Goal: Information Seeking & Learning: Learn about a topic

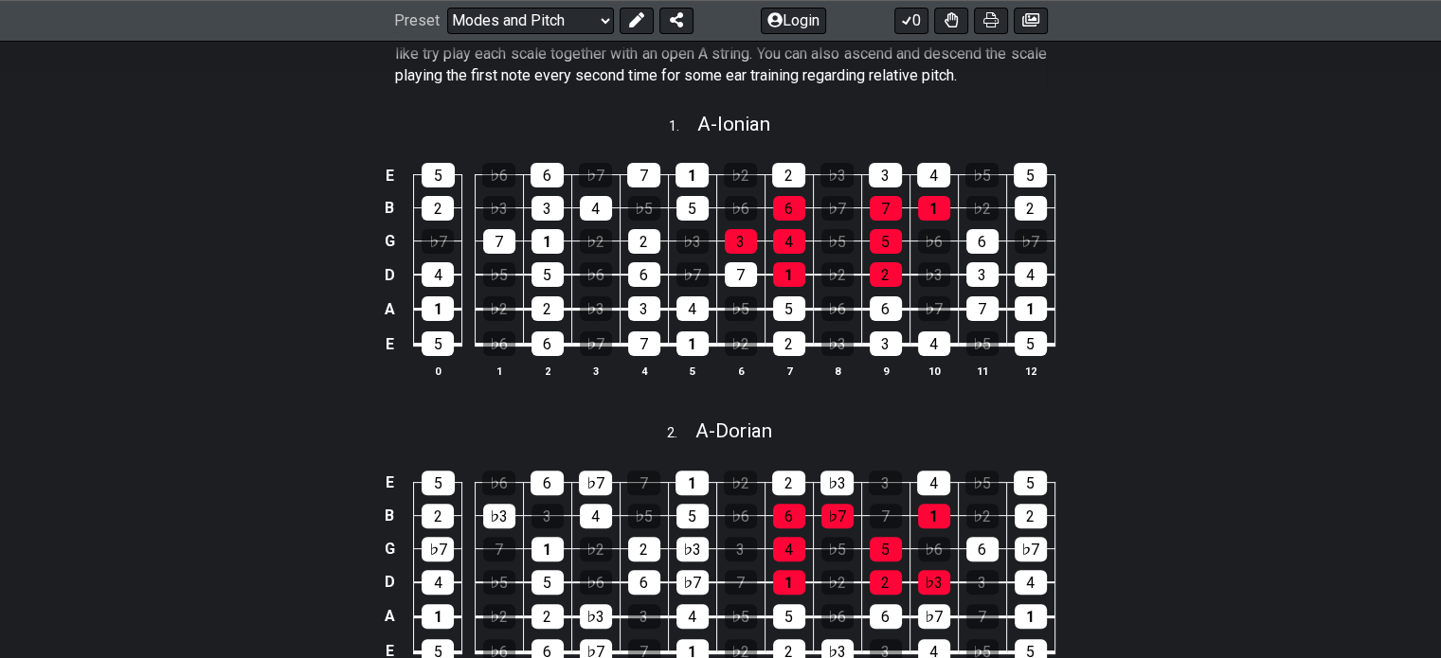
scroll to position [288, 0]
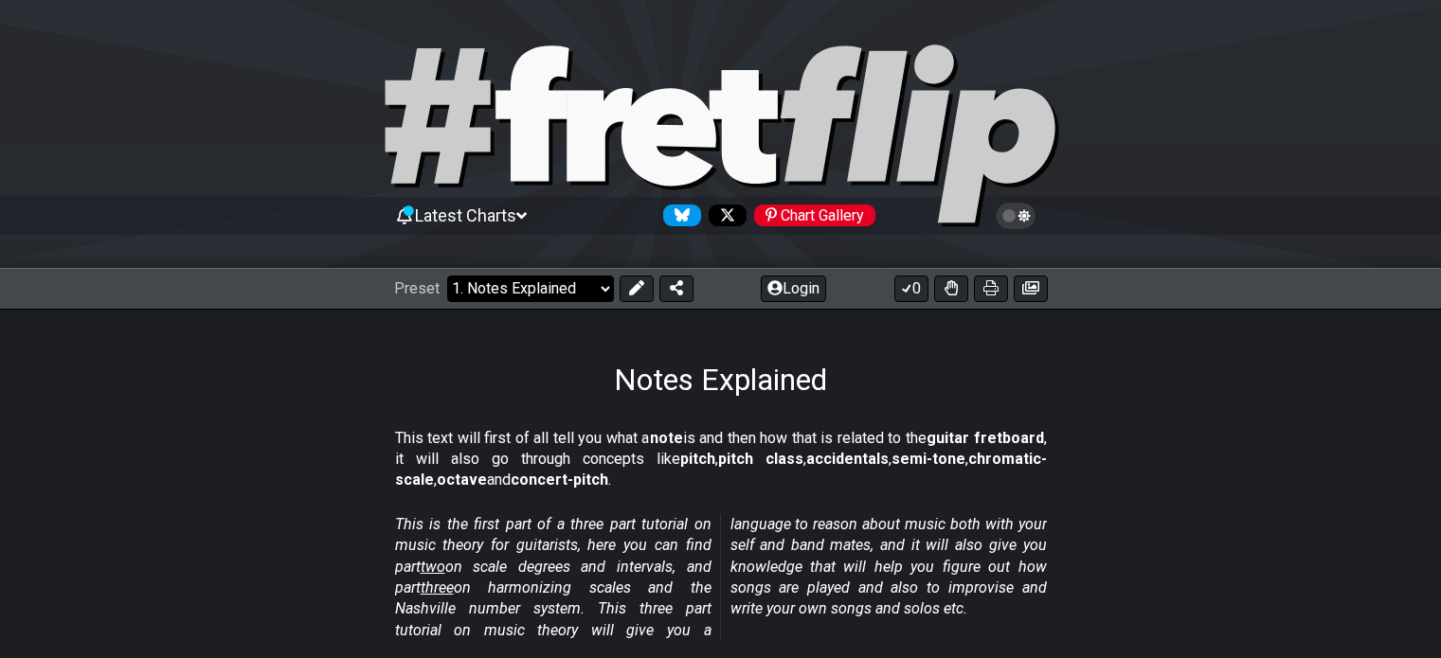
scroll to position [189, 0]
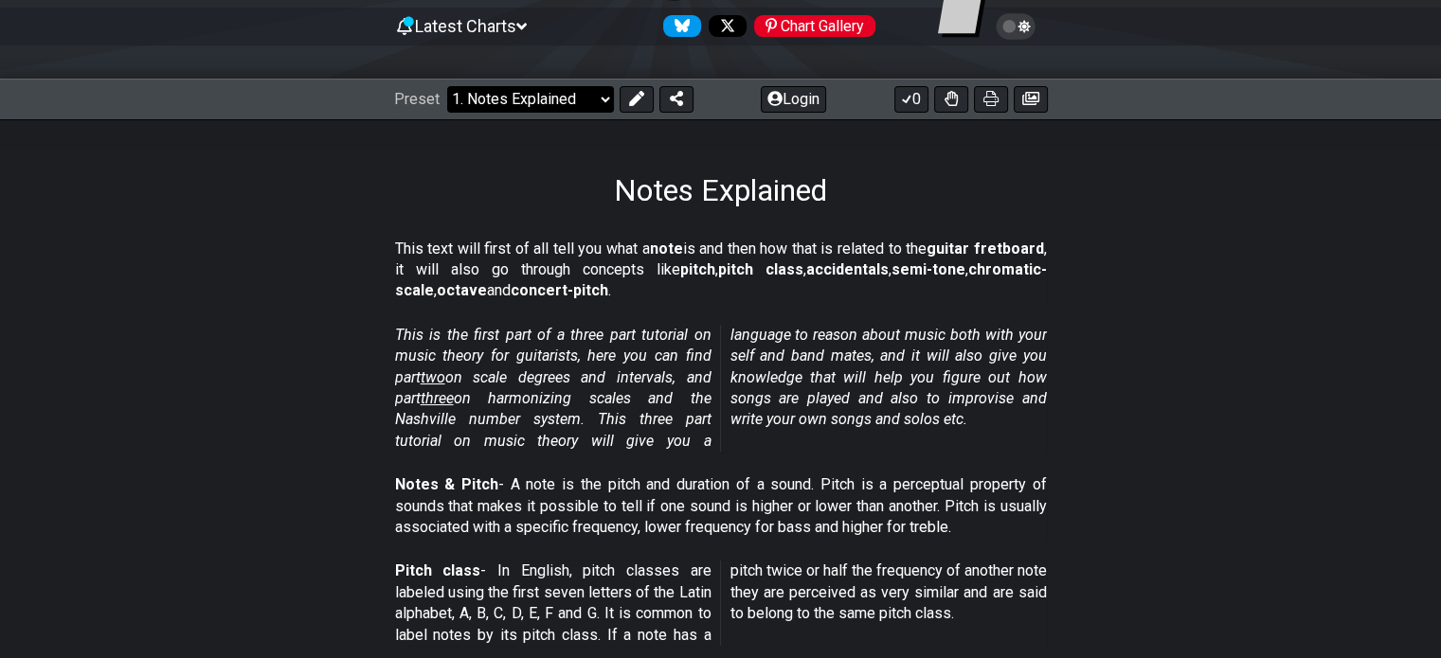
click at [589, 103] on select "Welcome to #fretflip! Initial Preset Custom Preset Minor Pentatonic Major Penta…" at bounding box center [530, 99] width 167 height 27
click at [447, 86] on select "Welcome to #fretflip! Initial Preset Custom Preset Minor Pentatonic Major Penta…" at bounding box center [530, 99] width 167 height 27
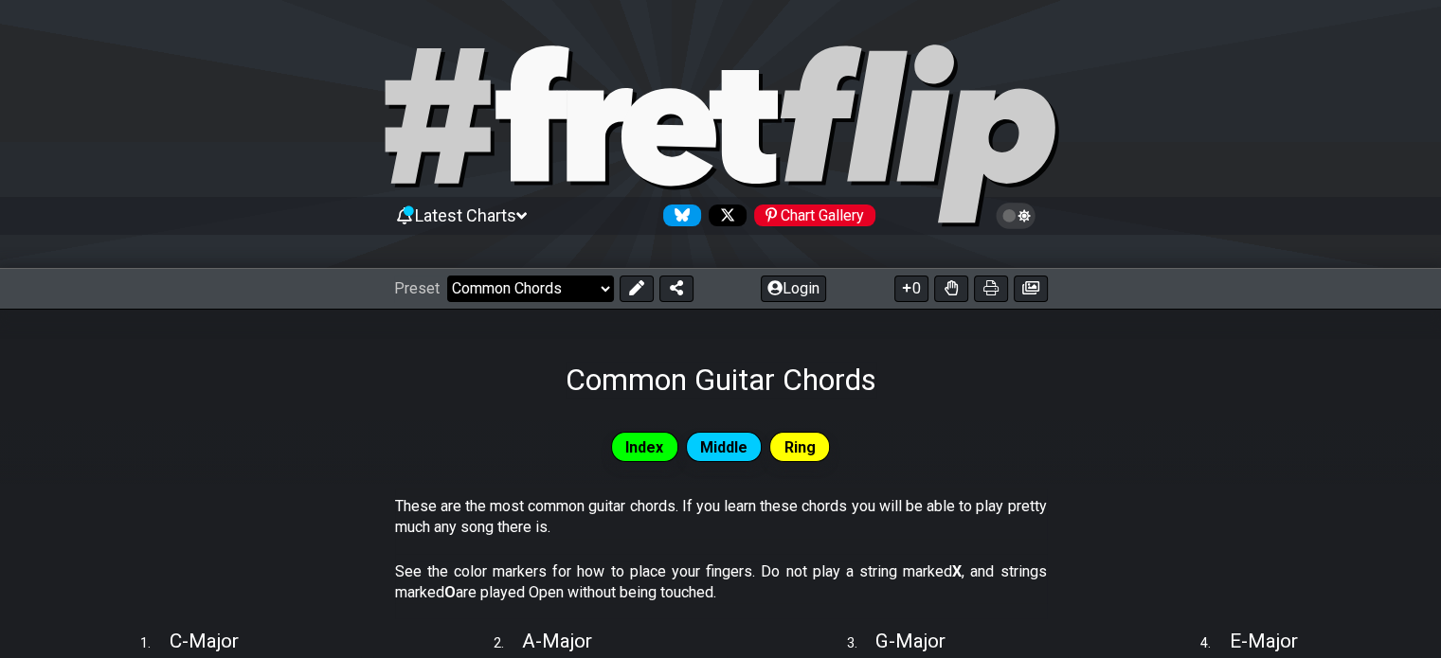
click at [496, 296] on select "Welcome to #fretflip! Initial Preset Custom Preset Minor Pentatonic Major Penta…" at bounding box center [530, 289] width 167 height 27
click at [447, 276] on select "Welcome to #fretflip! Initial Preset Custom Preset Minor Pentatonic Major Penta…" at bounding box center [530, 289] width 167 height 27
select select "/how-to-solo"
select select "C"
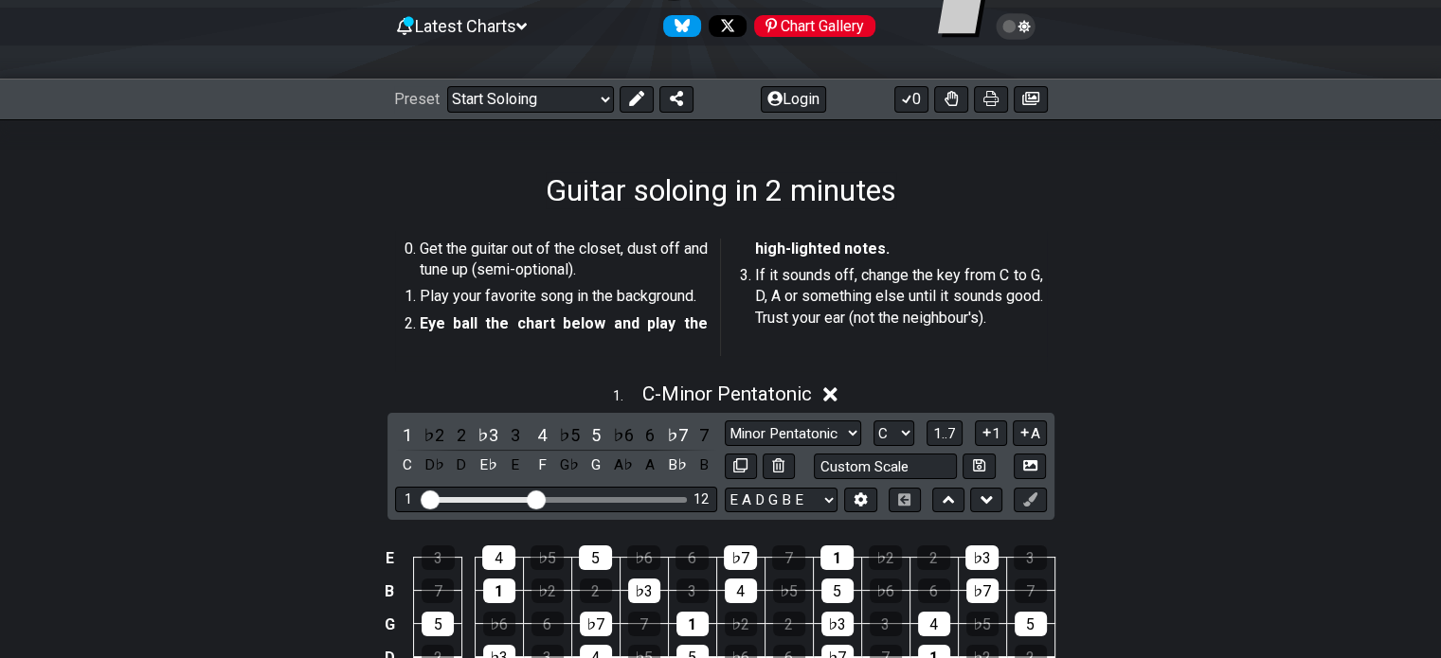
scroll to position [379, 0]
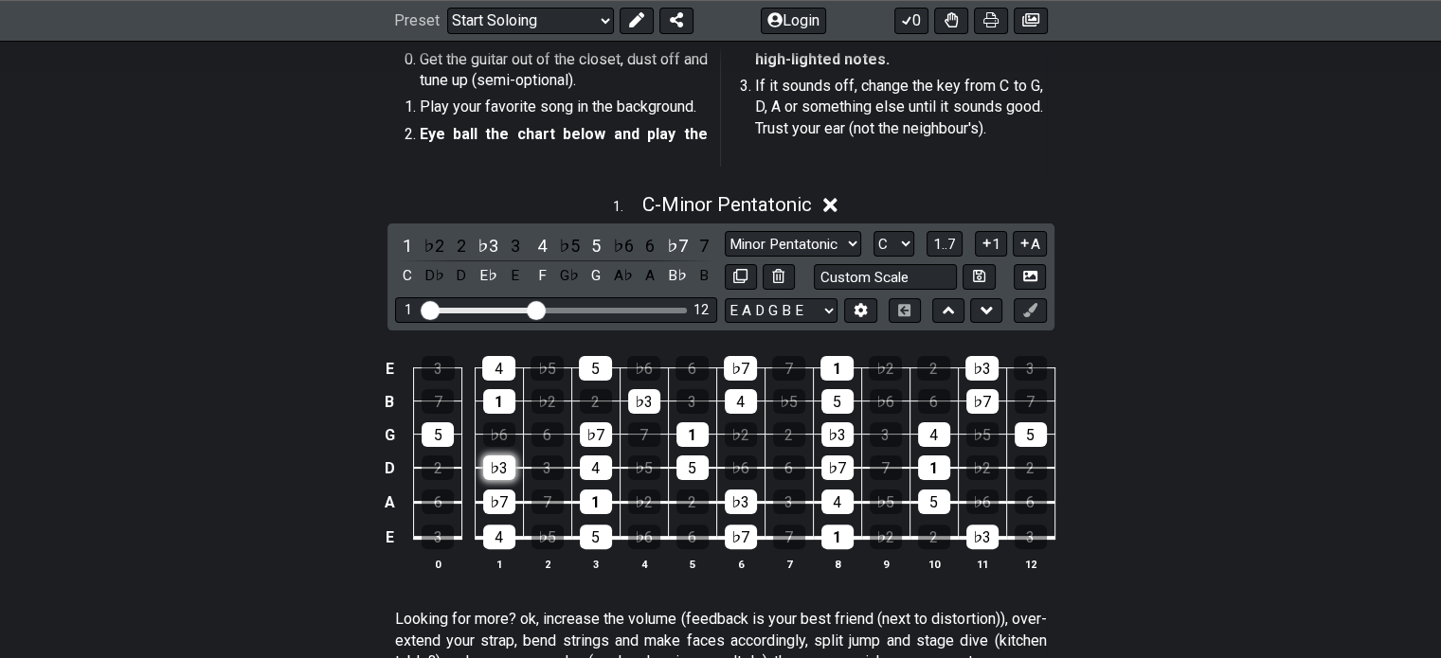
click at [485, 471] on div "♭3" at bounding box center [499, 468] width 32 height 25
click at [486, 471] on div "♭3" at bounding box center [499, 468] width 32 height 25
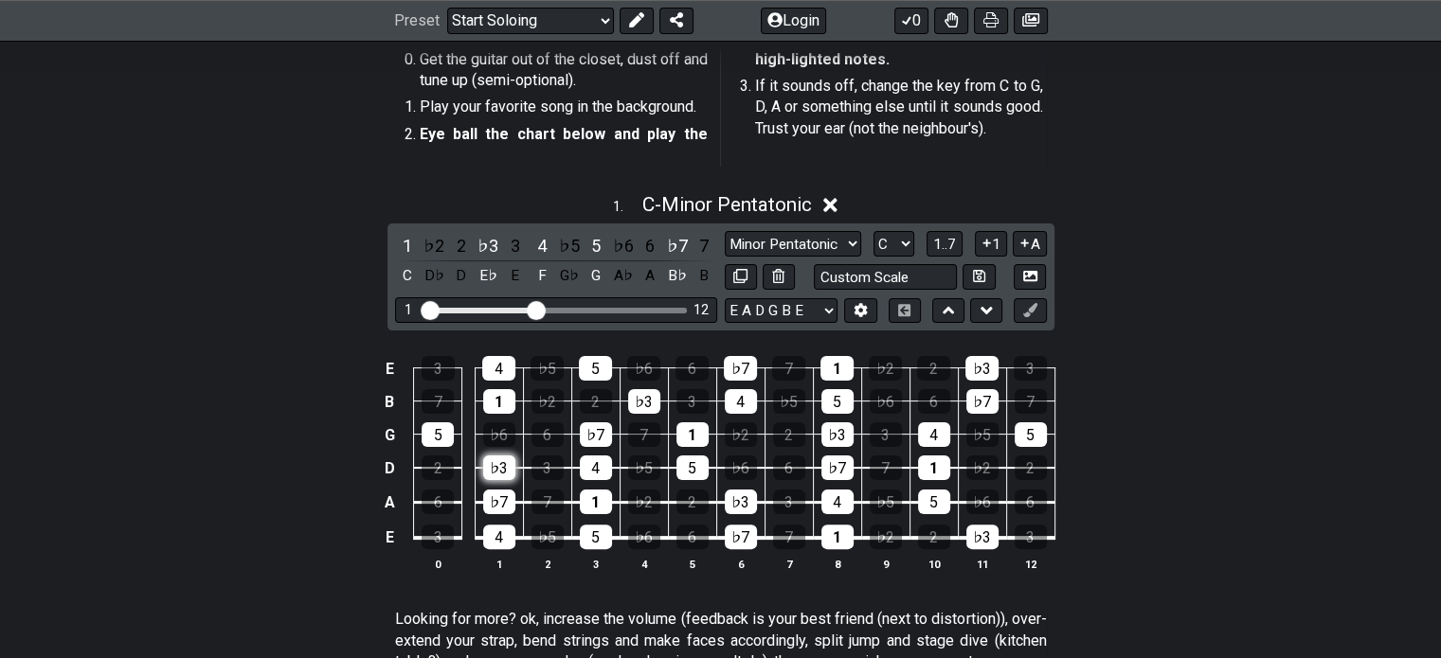
click at [486, 471] on div "♭3" at bounding box center [499, 468] width 32 height 25
click at [811, 249] on select "Minor Pentatonic Root Minor Pentatonic Major Pentatonic Minor Blues Major Blues…" at bounding box center [793, 244] width 136 height 26
select select "Major Pentatonic"
click at [725, 231] on select "Minor Pentatonic Root Minor Pentatonic Major Pentatonic Minor Blues Major Blues…" at bounding box center [793, 244] width 136 height 26
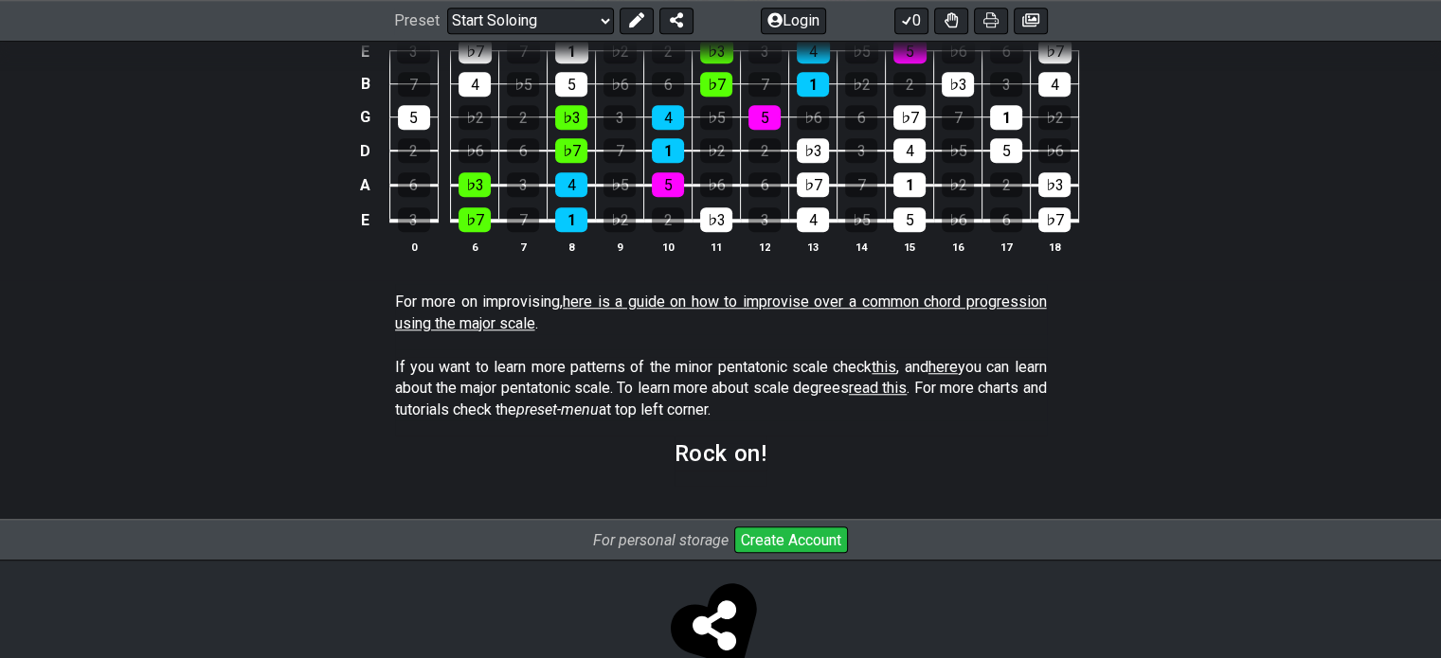
scroll to position [1653, 0]
